Goal: Information Seeking & Learning: Learn about a topic

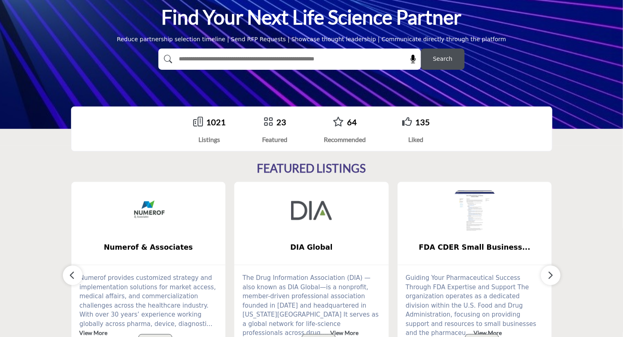
scroll to position [83, 0]
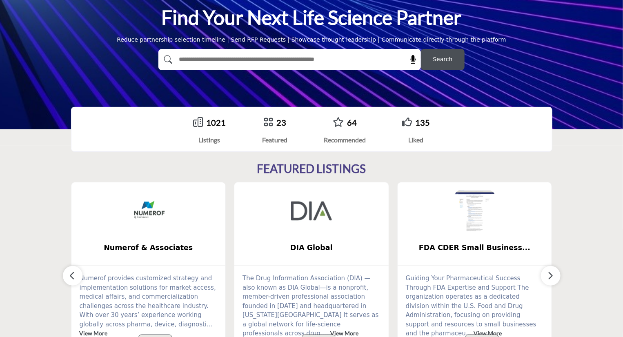
click at [441, 59] on span "Search" at bounding box center [443, 59] width 20 height 9
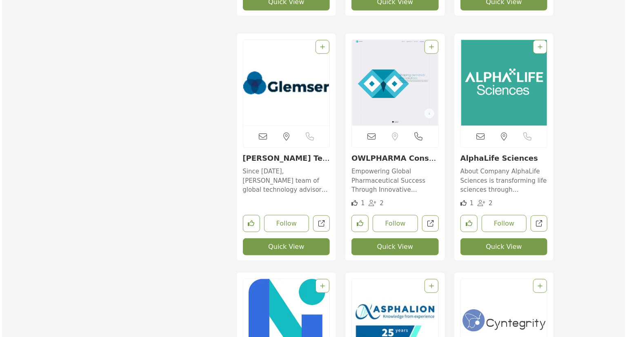
scroll to position [1846, 0]
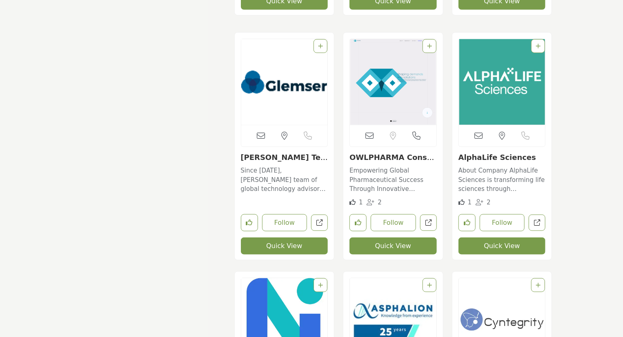
click at [518, 241] on button "Quick View" at bounding box center [502, 246] width 87 height 17
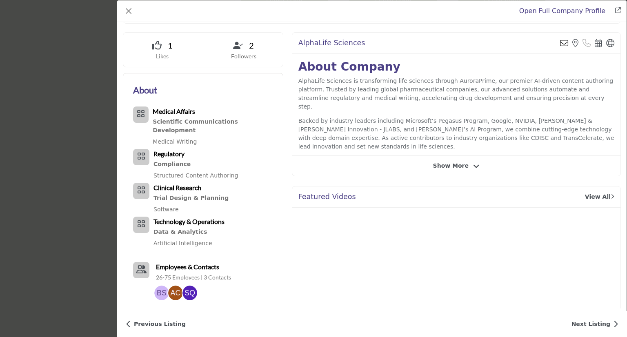
scroll to position [154, 0]
click at [451, 171] on div "AlphaLife Sciences Send email to the owner of this listing View the location of…" at bounding box center [456, 103] width 329 height 144
click at [473, 162] on icon "Company Data Modal" at bounding box center [476, 165] width 7 height 7
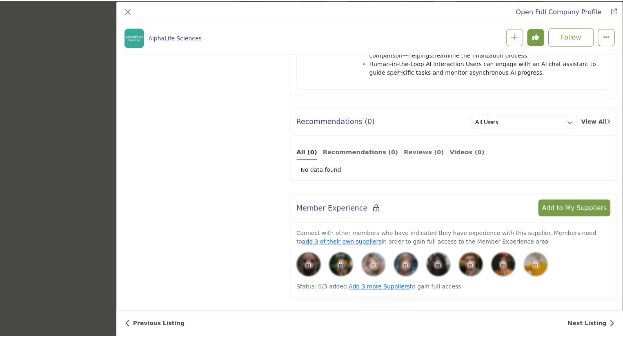
scroll to position [1056, 0]
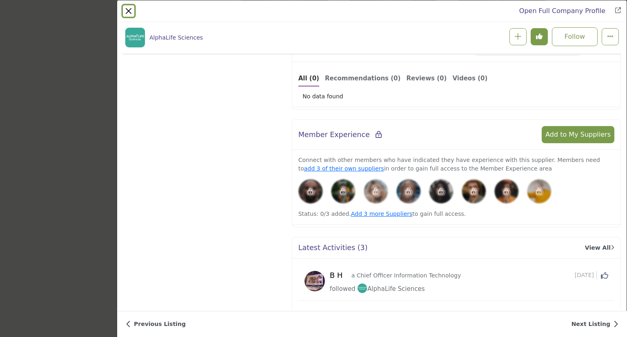
click at [127, 12] on button "Close" at bounding box center [128, 10] width 11 height 11
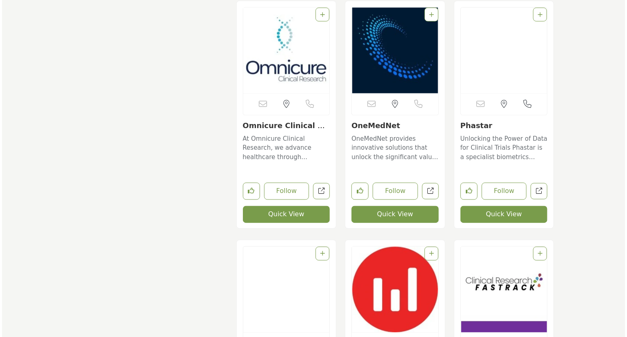
scroll to position [3815, 0]
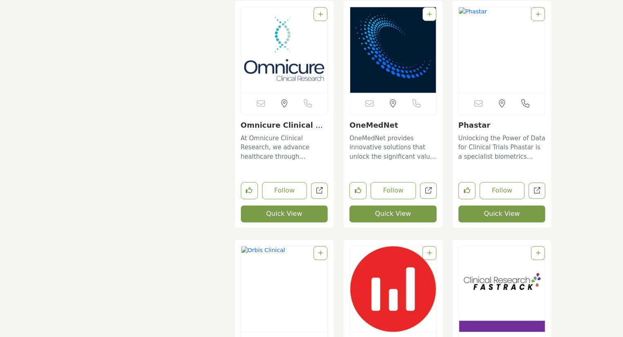
click at [285, 219] on button "Quick View" at bounding box center [284, 214] width 87 height 17
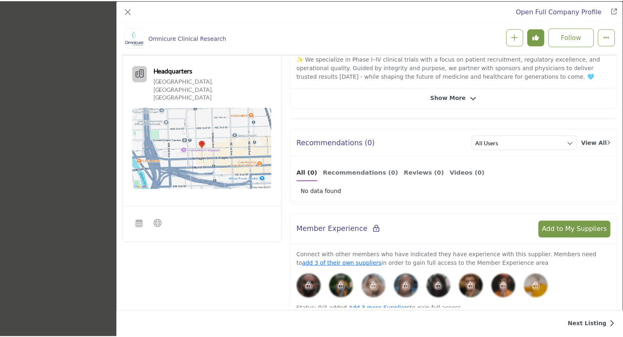
scroll to position [256, 0]
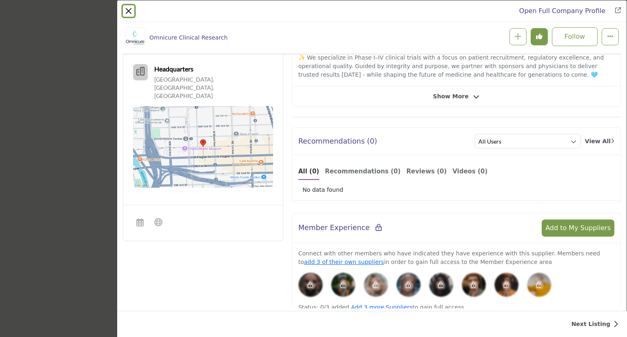
click at [128, 12] on button "Close" at bounding box center [128, 10] width 11 height 11
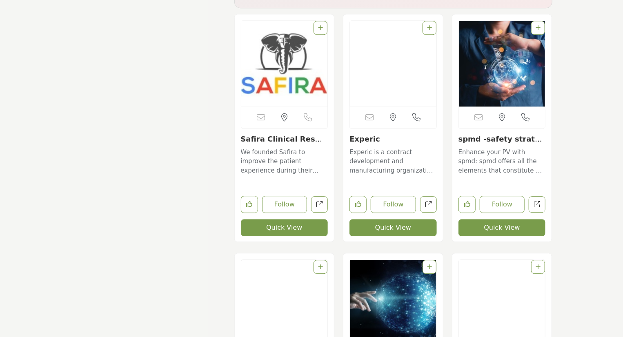
scroll to position [5848, 0]
